Goal: Connect with others: Connect with others

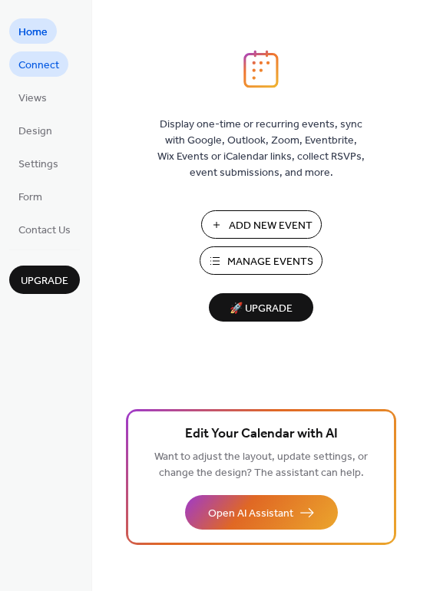
click at [46, 65] on span "Connect" at bounding box center [38, 66] width 41 height 16
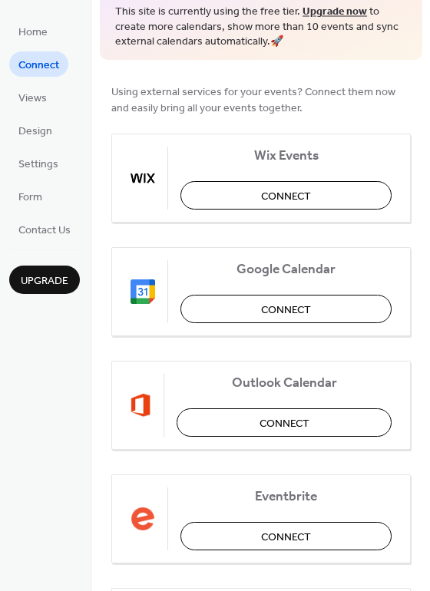
scroll to position [154, 0]
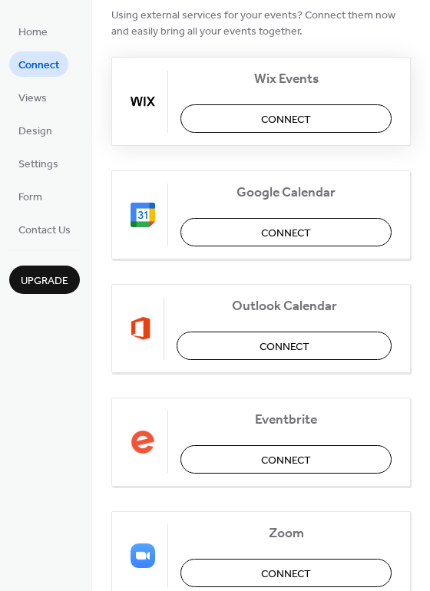
click at [276, 120] on span "Connect" at bounding box center [286, 119] width 50 height 16
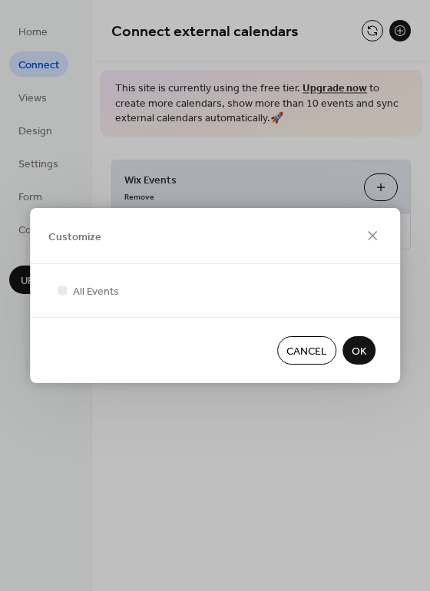
scroll to position [0, 0]
click at [365, 348] on span "OK" at bounding box center [359, 352] width 15 height 16
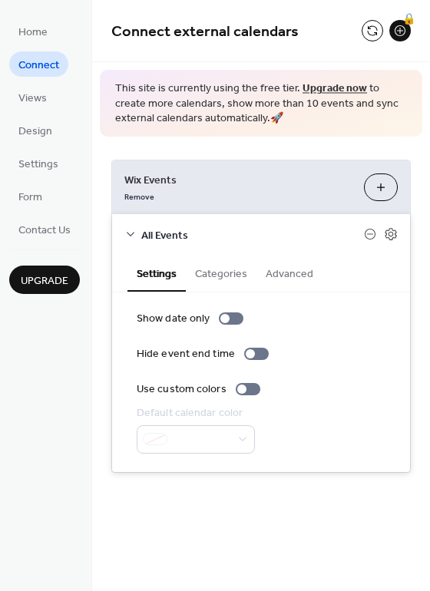
click at [56, 279] on span "Upgrade" at bounding box center [45, 281] width 48 height 16
